Goal: Download file/media

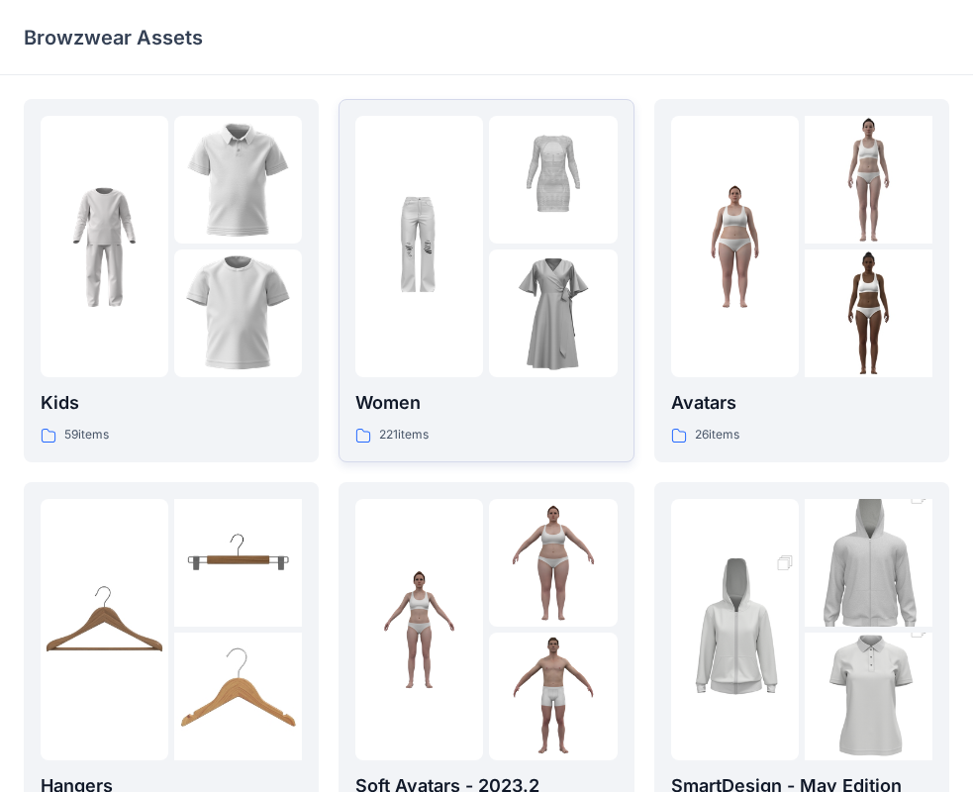
click at [450, 316] on div at bounding box center [419, 246] width 128 height 261
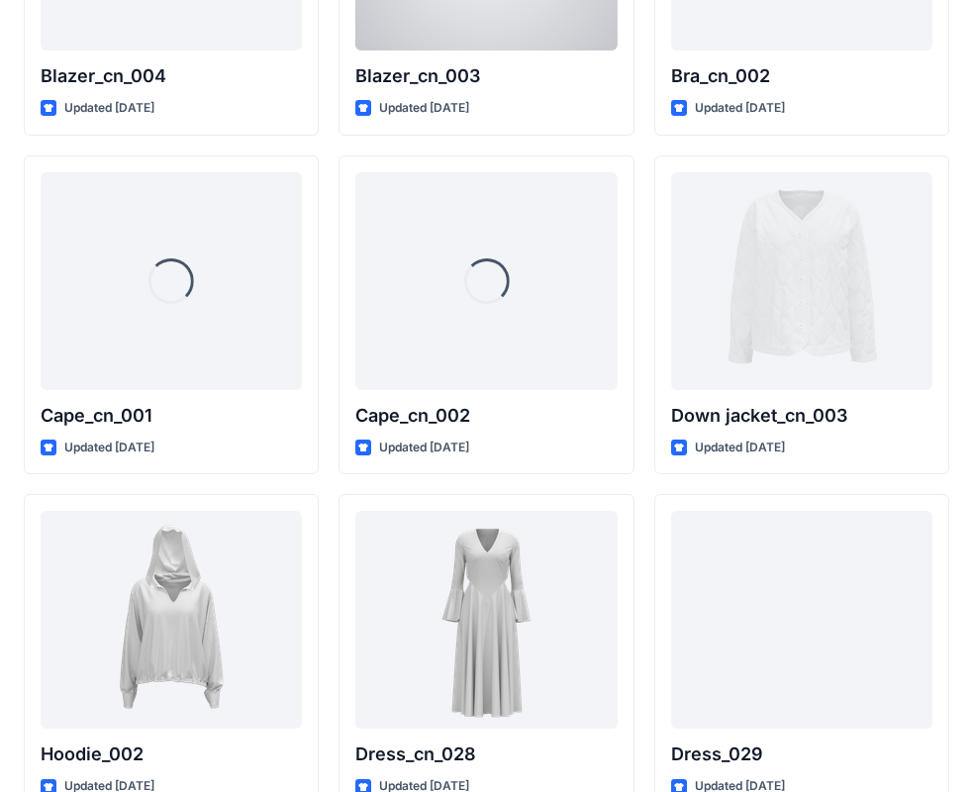
scroll to position [12187, 0]
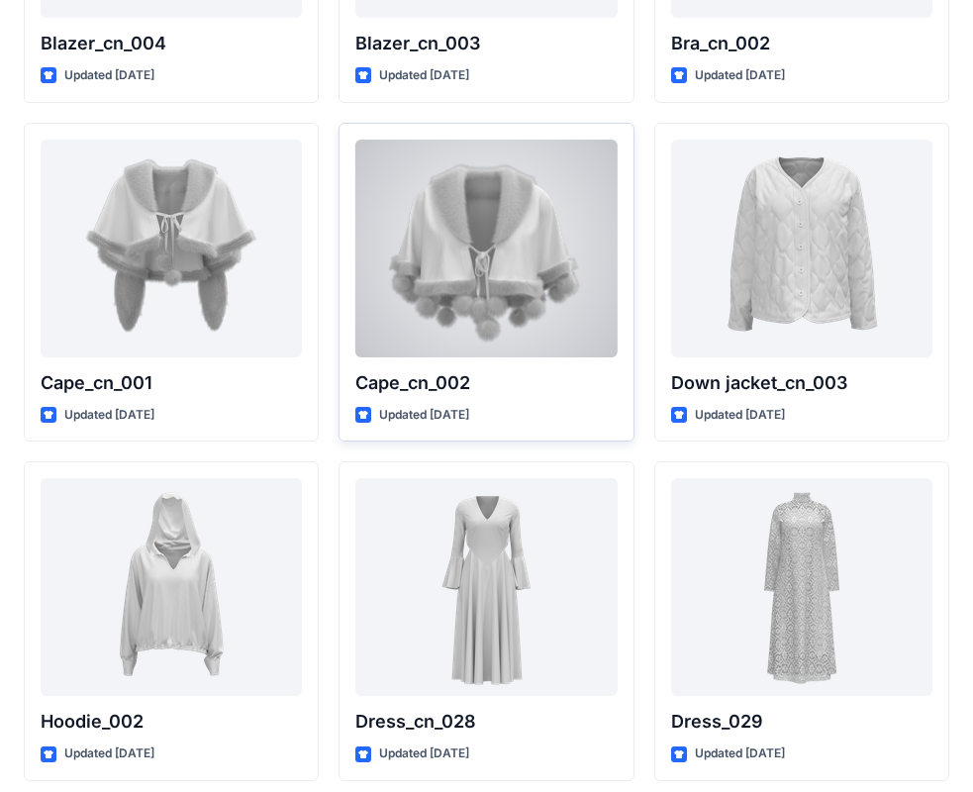
click at [529, 297] on div at bounding box center [485, 249] width 261 height 218
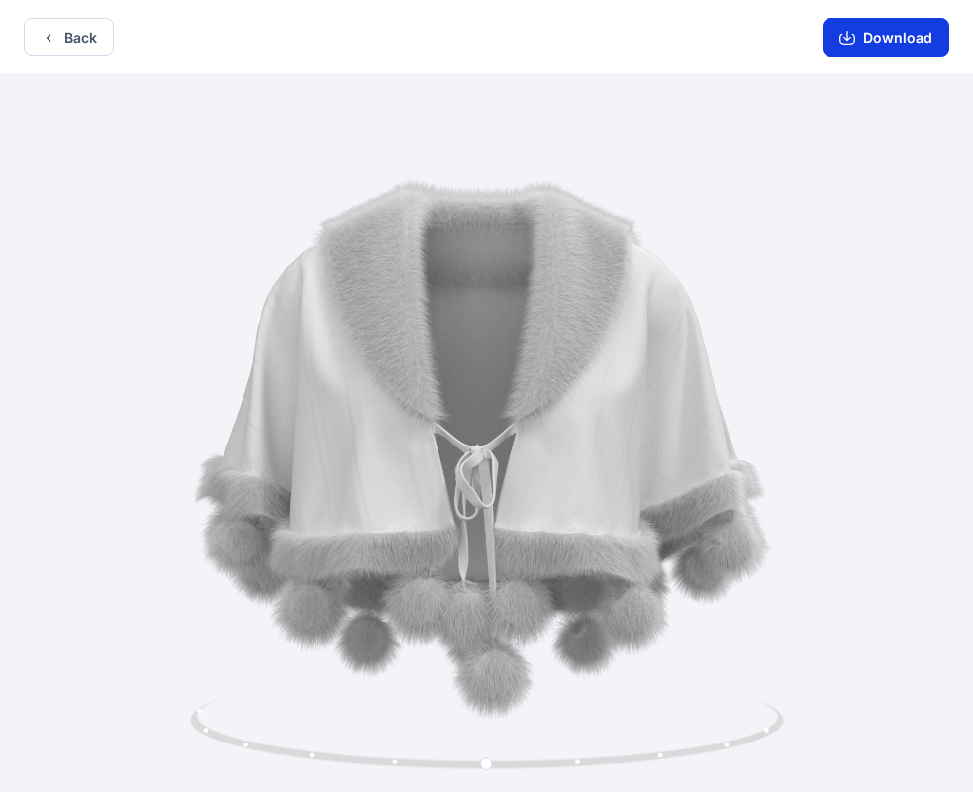
click at [882, 33] on button "Download" at bounding box center [886, 38] width 127 height 40
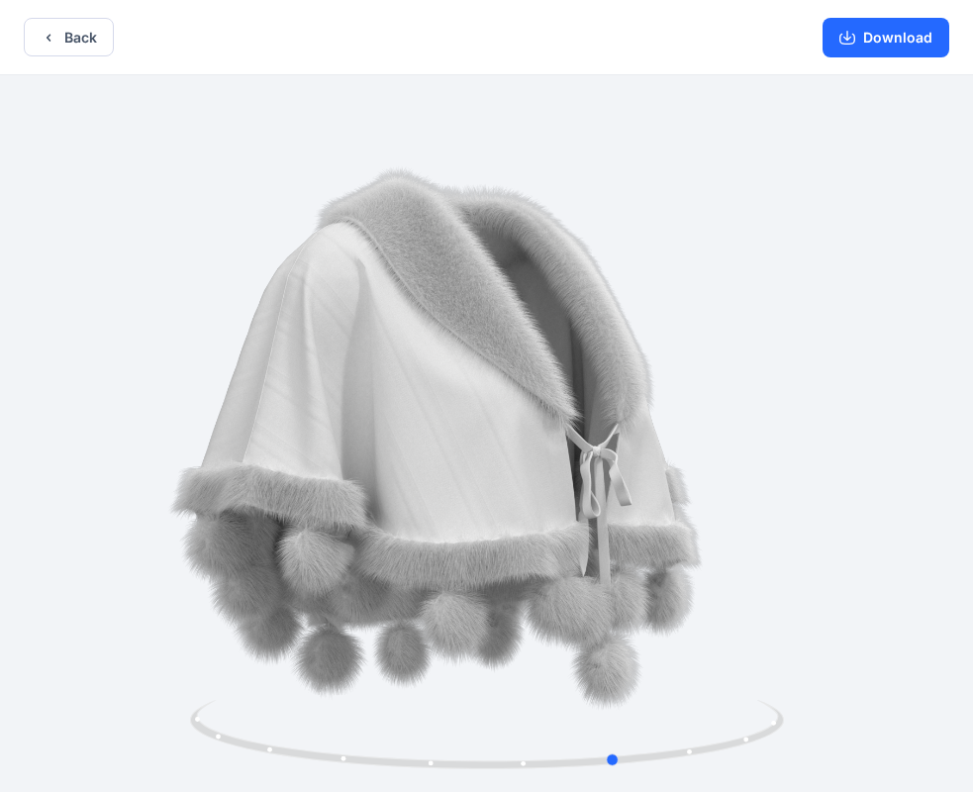
drag, startPoint x: 656, startPoint y: 541, endPoint x: 186, endPoint y: 575, distance: 471.6
click at [189, 575] on div at bounding box center [486, 435] width 973 height 721
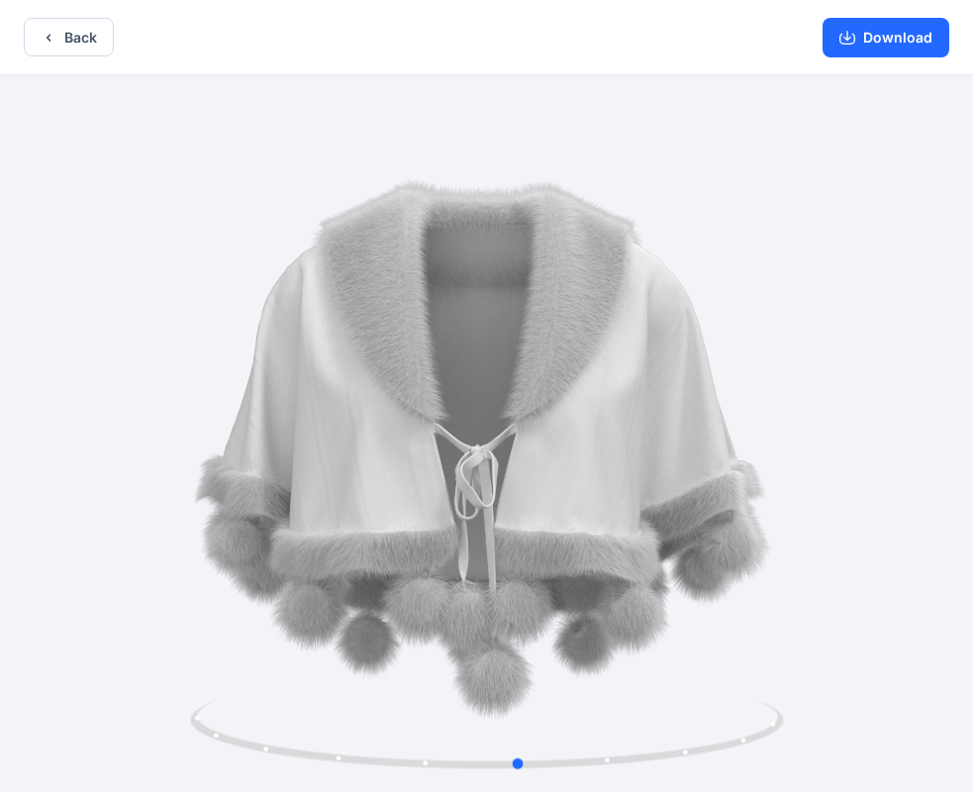
drag, startPoint x: 819, startPoint y: 467, endPoint x: 725, endPoint y: 470, distance: 94.1
click at [725, 470] on div at bounding box center [486, 435] width 973 height 721
